Goal: Task Accomplishment & Management: Complete application form

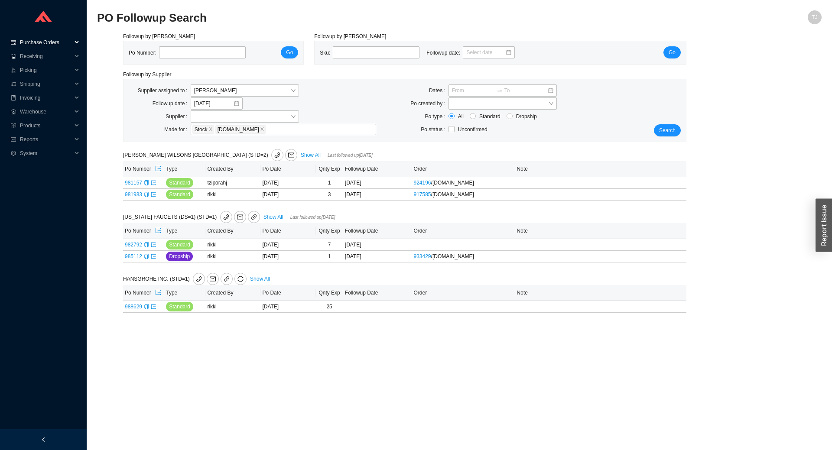
click at [43, 41] on span "Purchase Orders" at bounding box center [46, 43] width 52 height 14
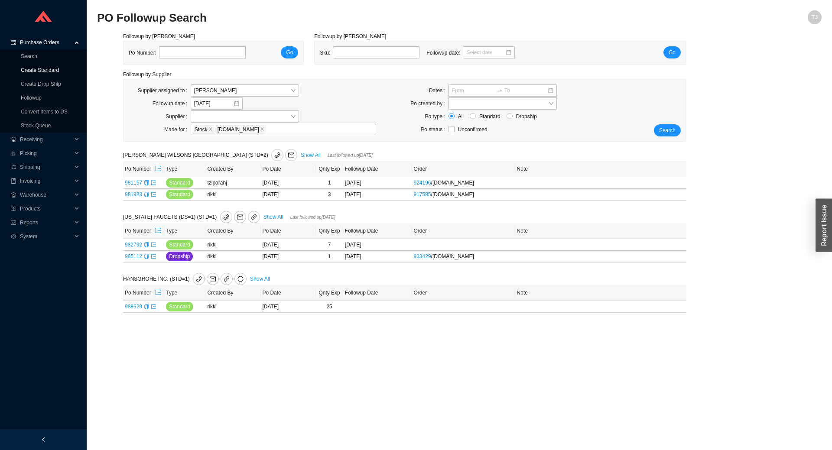
click at [29, 73] on link "Create Standard" at bounding box center [40, 70] width 38 height 6
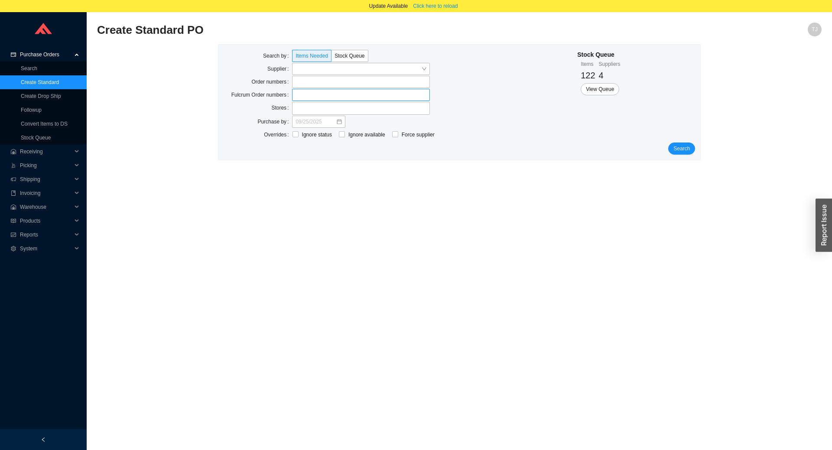
click at [346, 91] on label at bounding box center [361, 95] width 138 height 12
click at [300, 91] on input at bounding box center [296, 95] width 6 height 10
click at [330, 80] on label at bounding box center [361, 82] width 138 height 12
click at [300, 80] on input at bounding box center [296, 82] width 6 height 10
click at [684, 152] on span "Search" at bounding box center [682, 149] width 16 height 9
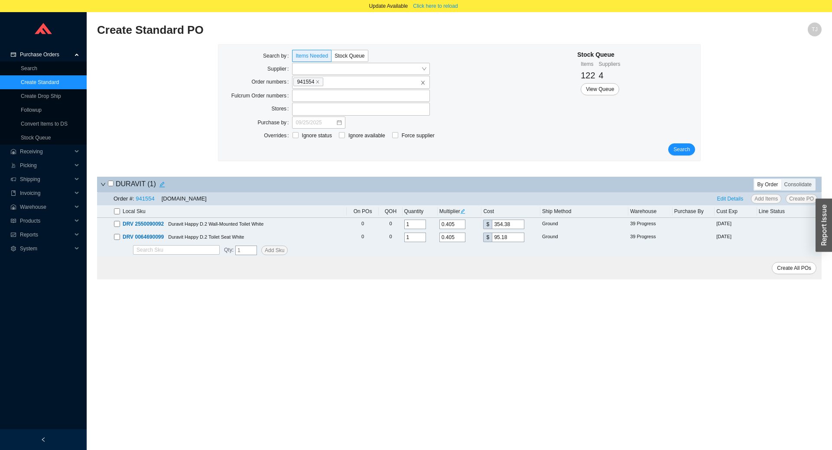
click at [114, 214] on input "checkbox" at bounding box center [117, 212] width 6 height 6
checkbox input "true"
click at [799, 197] on span "Create PO" at bounding box center [801, 199] width 25 height 9
